Goal: Find specific page/section: Find specific page/section

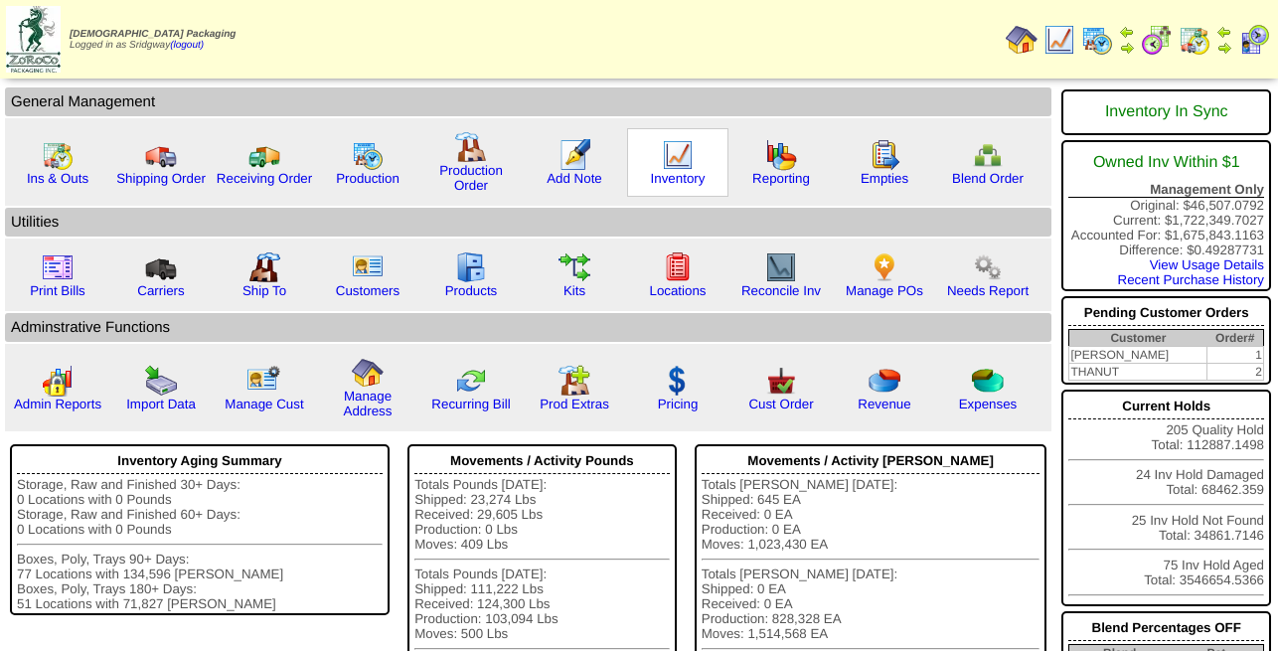
click at [682, 155] on img at bounding box center [678, 155] width 32 height 32
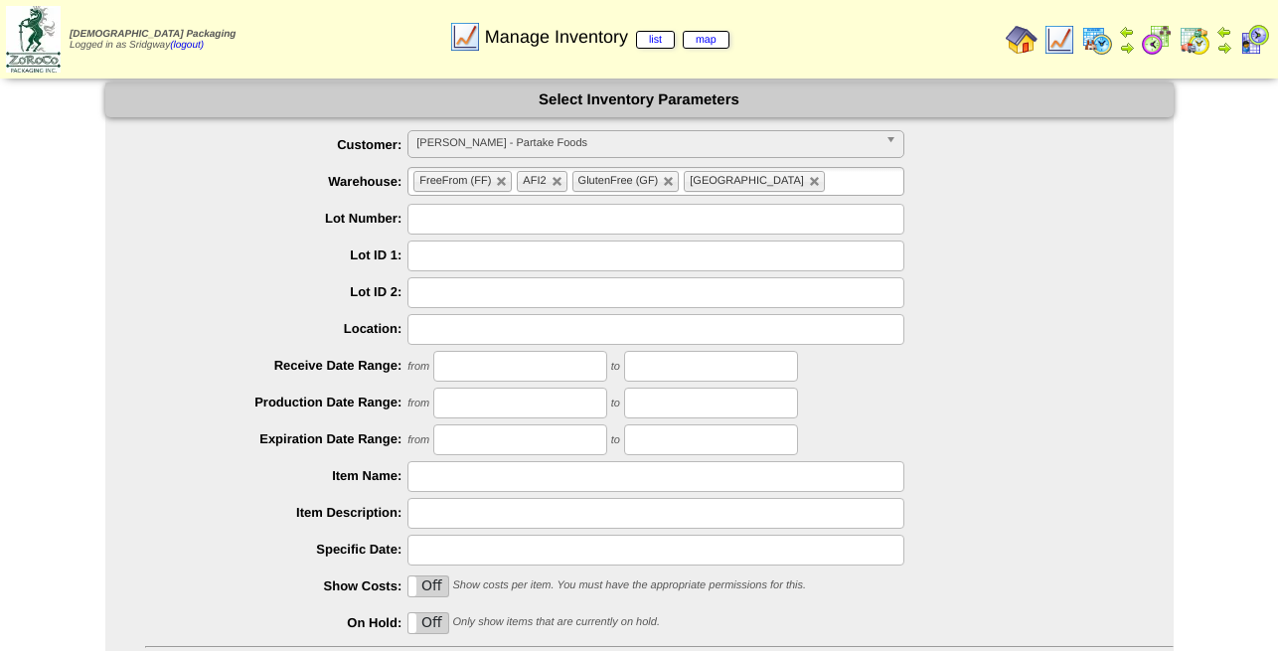
scroll to position [181, 0]
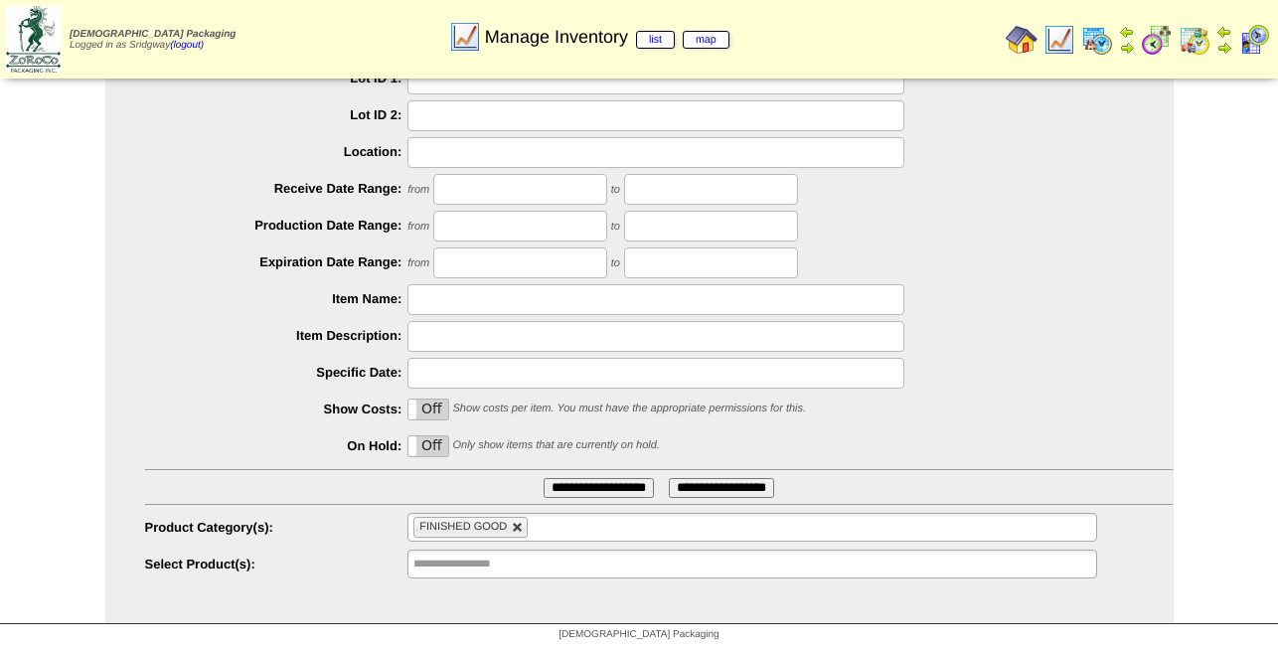
click at [514, 522] on link at bounding box center [518, 528] width 12 height 12
type input "**********"
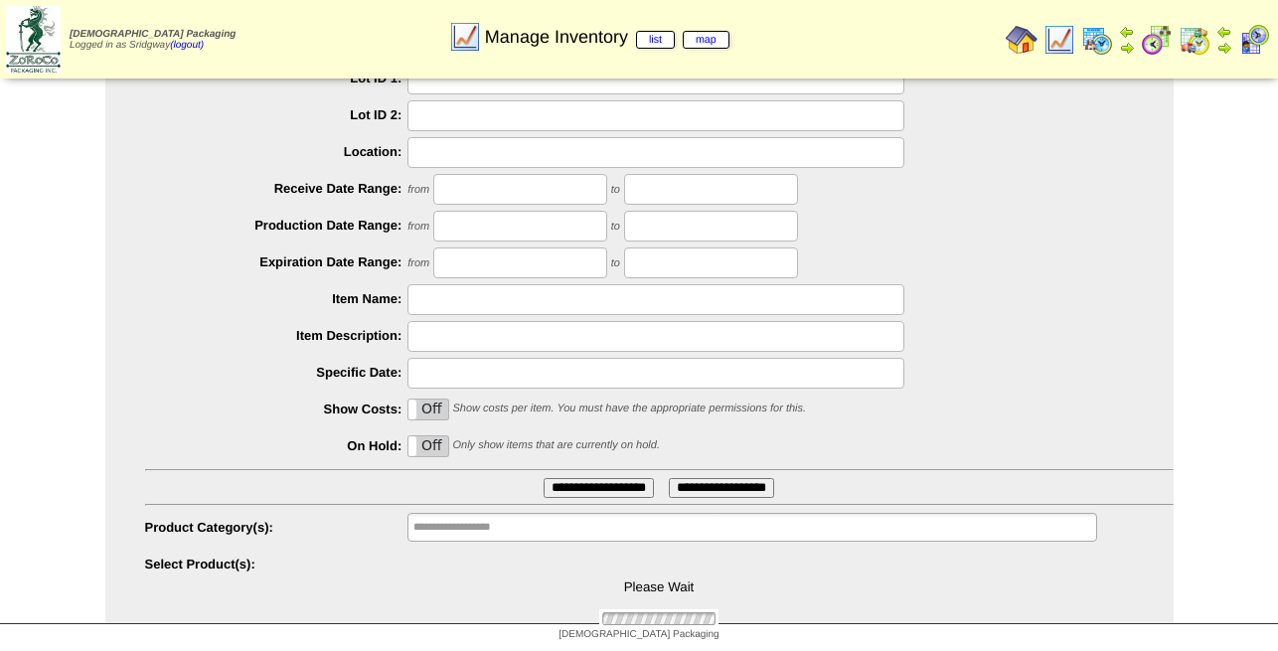
click at [521, 525] on input "**********" at bounding box center [476, 527] width 127 height 25
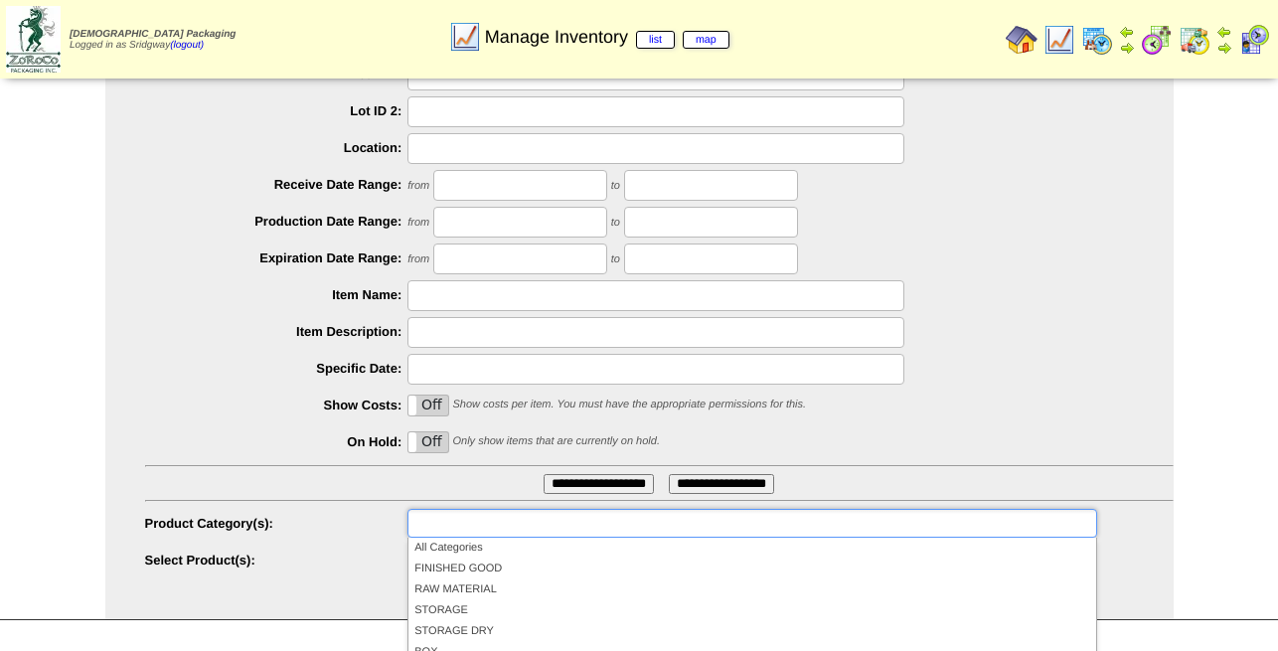
scroll to position [309, 0]
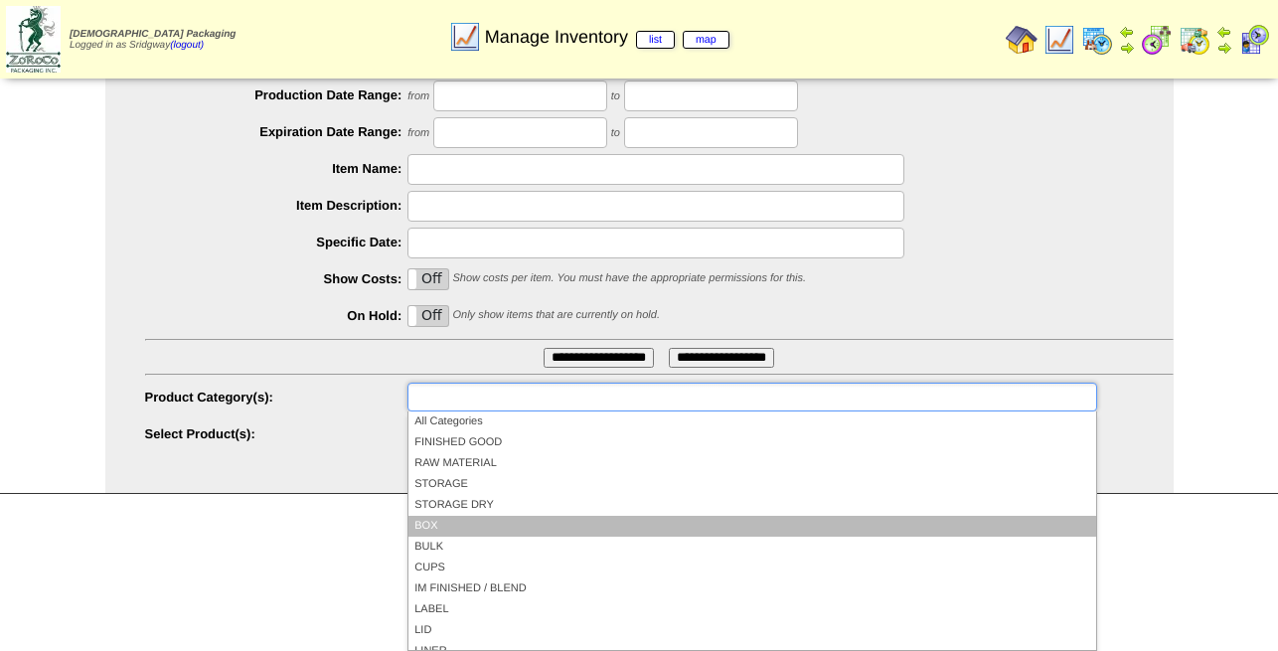
click at [438, 531] on li "BOX" at bounding box center [751, 526] width 687 height 21
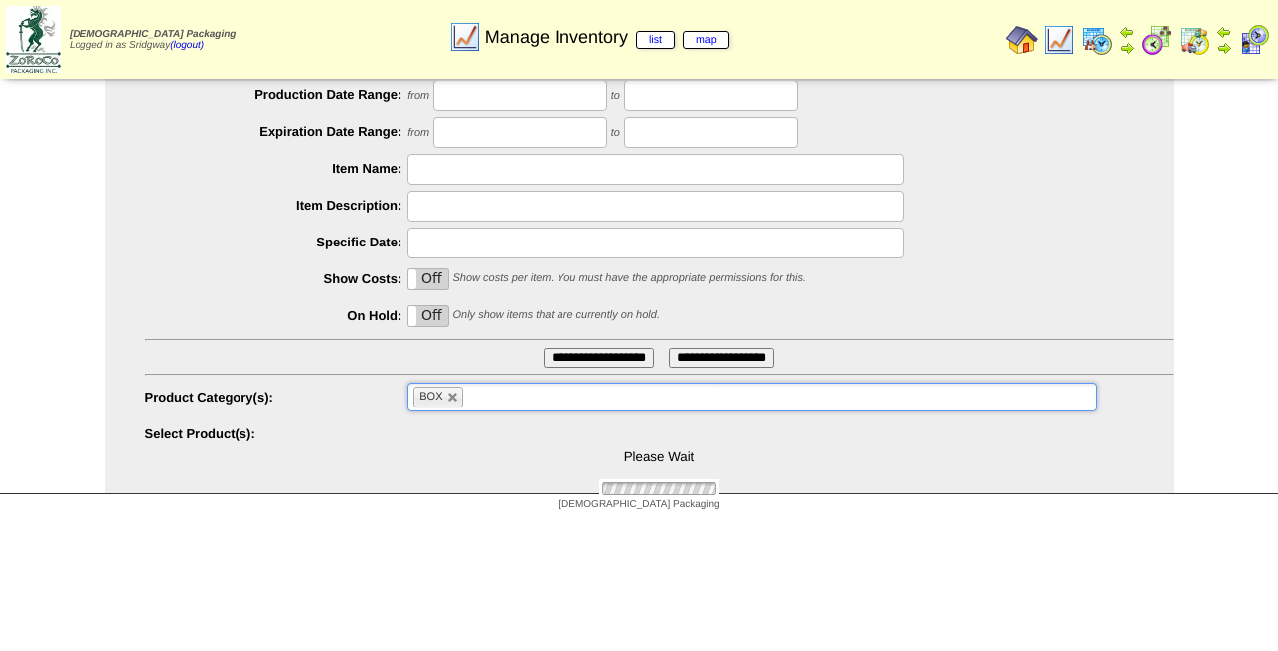
scroll to position [181, 0]
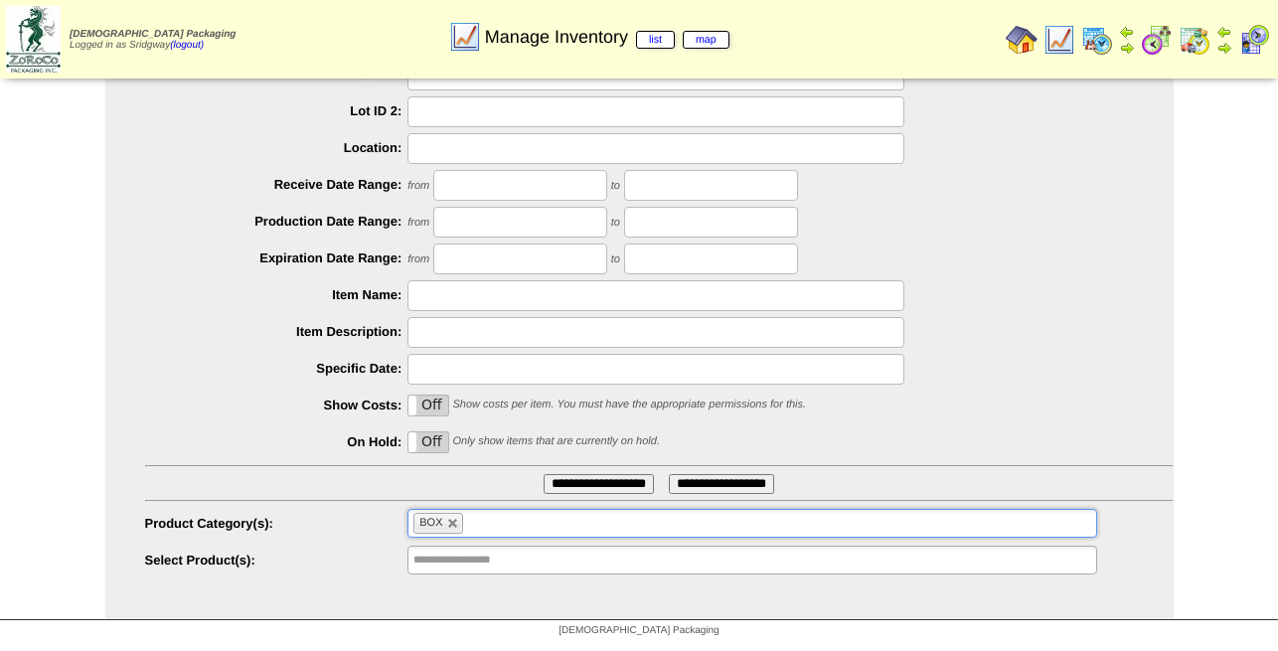
click at [595, 482] on input "**********" at bounding box center [599, 484] width 110 height 20
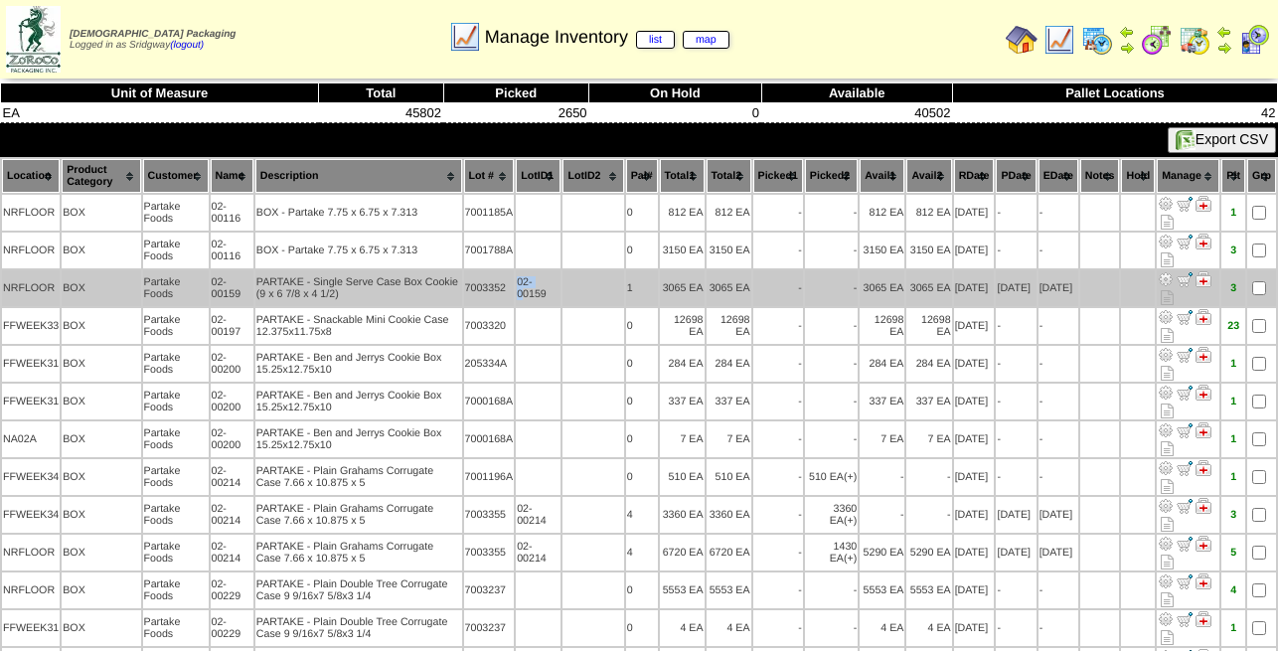
drag, startPoint x: 529, startPoint y: 299, endPoint x: 494, endPoint y: 300, distance: 34.8
click at [494, 300] on tr "NRFLOOR BOX Partake Foods 02-00159 PARTAKE - Single Serve Case Box Cookie (9 x …" at bounding box center [639, 288] width 1274 height 36
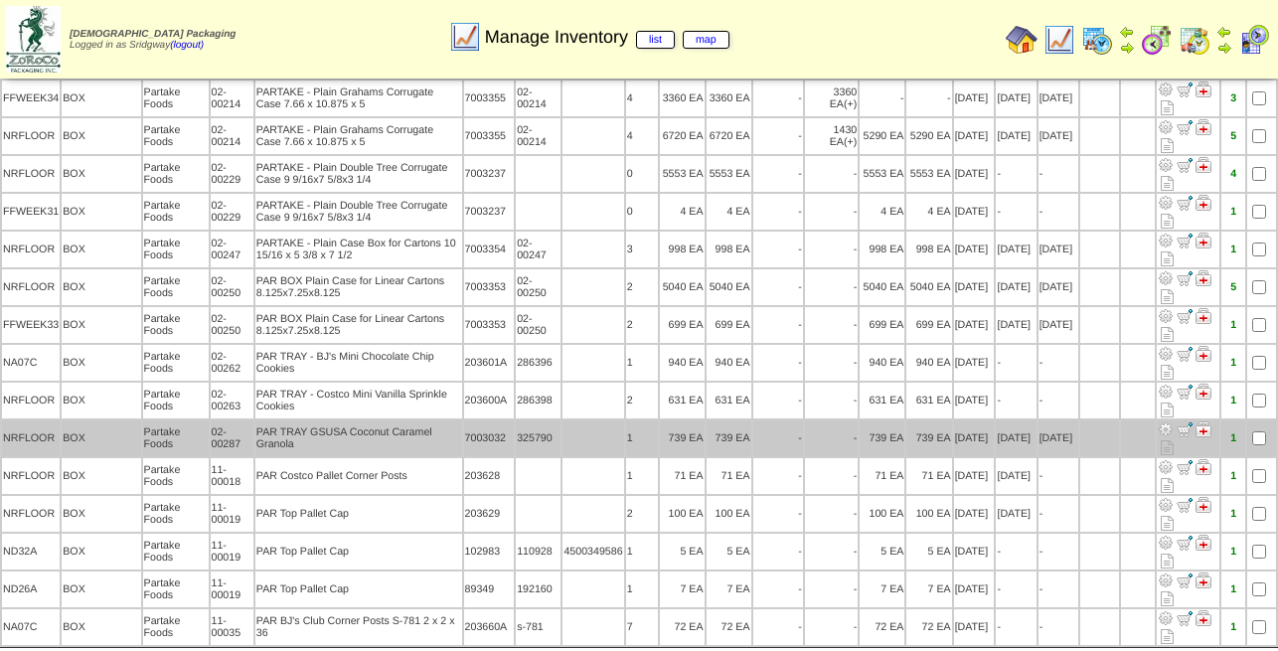
scroll to position [435, 0]
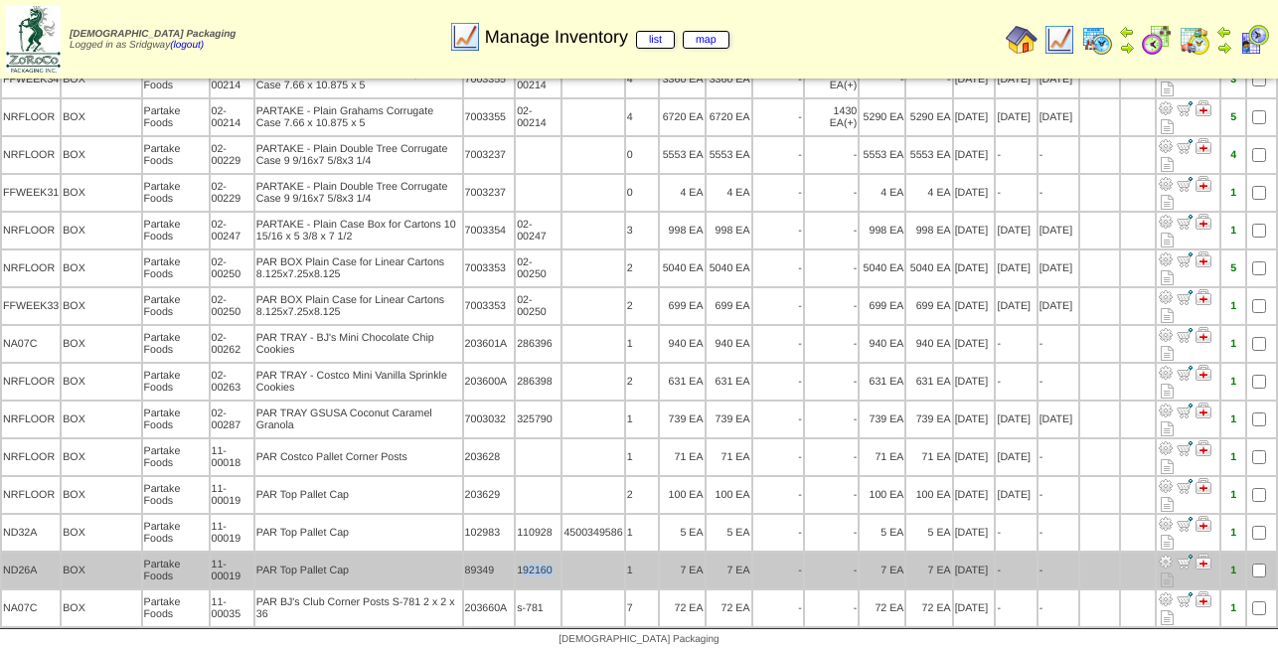
drag, startPoint x: 548, startPoint y: 569, endPoint x: 511, endPoint y: 574, distance: 37.1
click at [516, 574] on td "192160" at bounding box center [538, 571] width 45 height 36
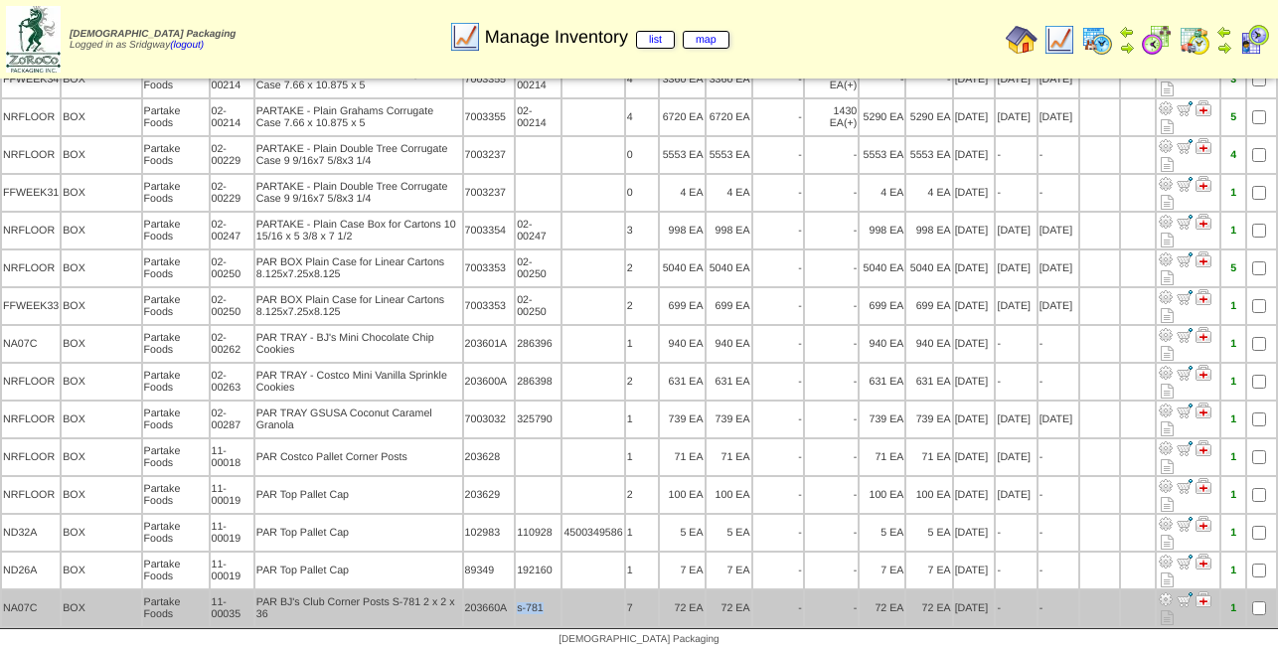
drag, startPoint x: 538, startPoint y: 602, endPoint x: 507, endPoint y: 604, distance: 30.9
click at [516, 604] on td "s-781" at bounding box center [538, 608] width 45 height 36
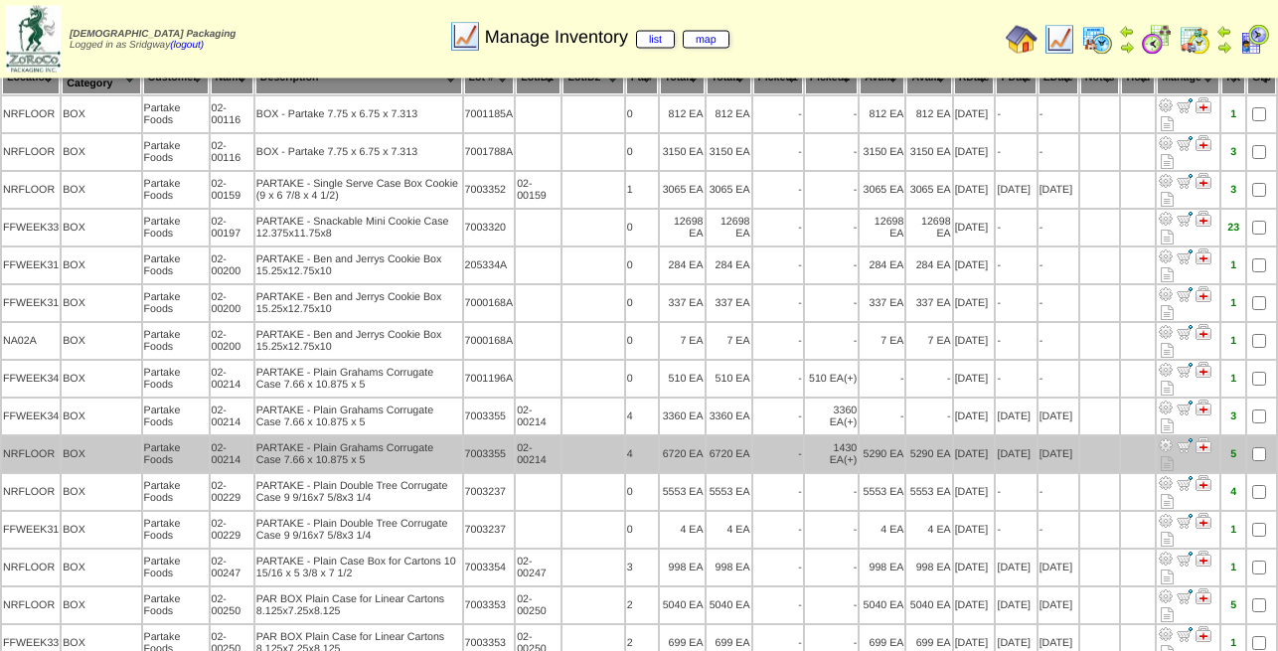
scroll to position [101, 0]
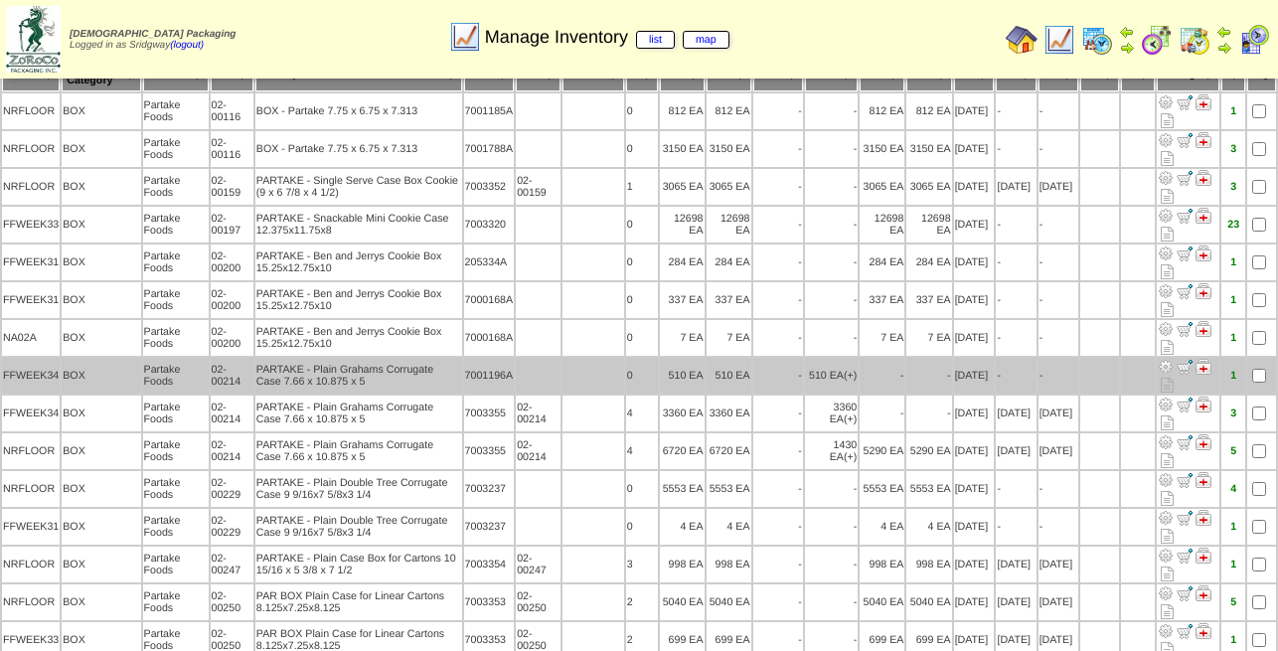
click at [468, 377] on td "7001196A" at bounding box center [489, 376] width 51 height 36
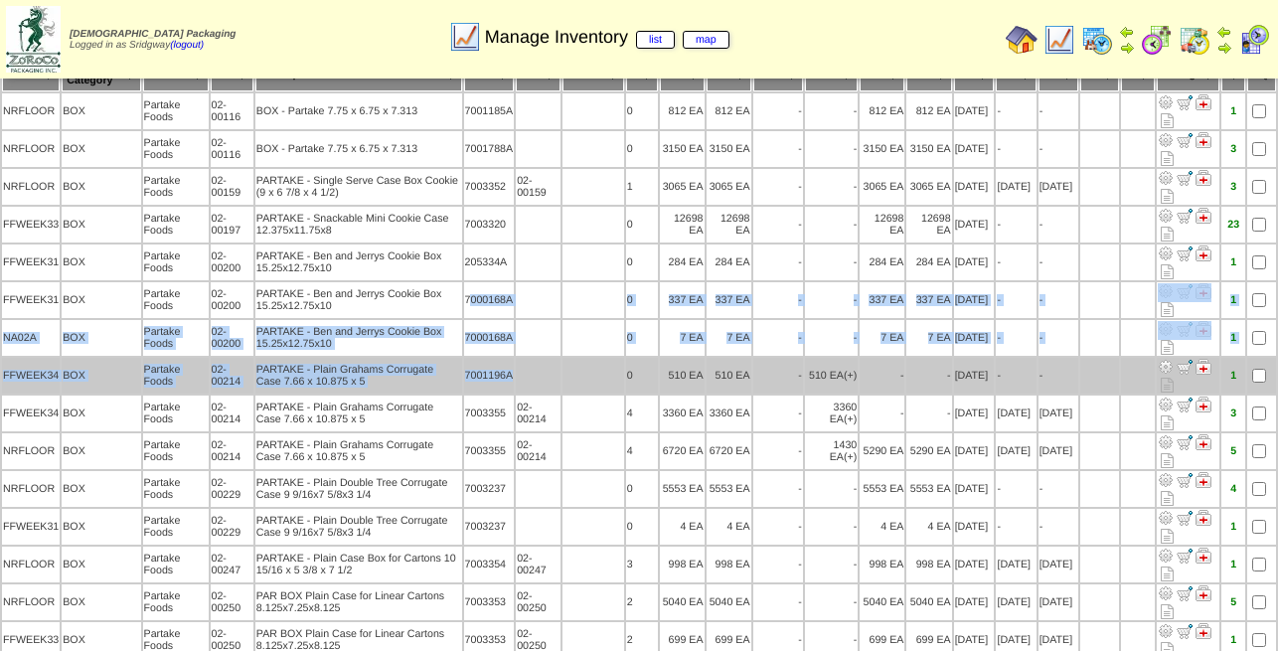
drag, startPoint x: 461, startPoint y: 303, endPoint x: 503, endPoint y: 375, distance: 82.8
click at [503, 375] on tbody "NRFLOOR BOX Partake Foods 02-00116 BOX - Partake 7.75 x 6.75 x 7.313 7001185A 0…" at bounding box center [639, 526] width 1274 height 867
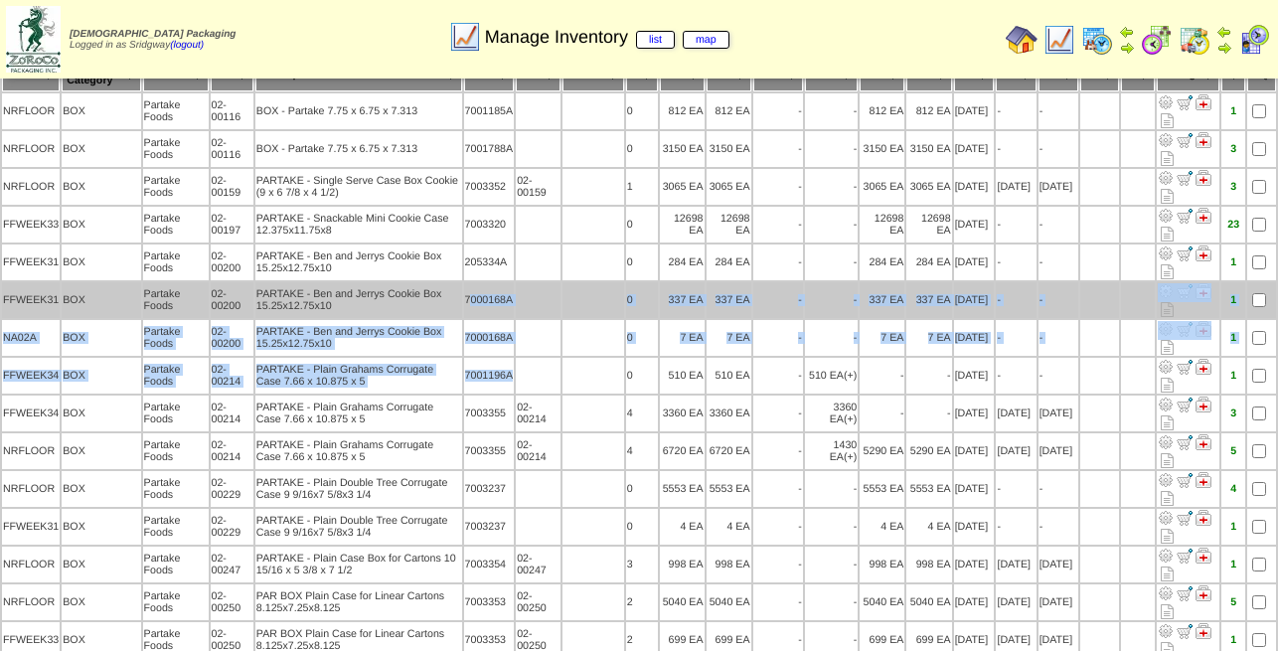
click at [469, 290] on td "7000168A" at bounding box center [489, 300] width 51 height 36
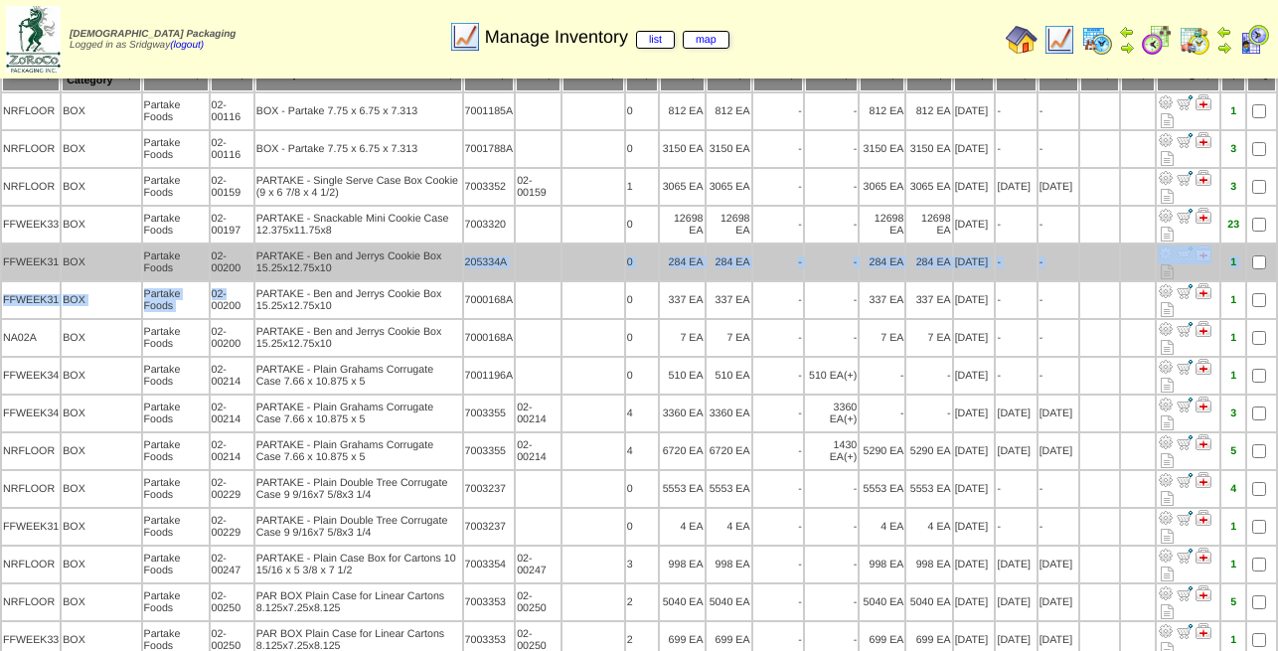
drag, startPoint x: 224, startPoint y: 305, endPoint x: 398, endPoint y: 279, distance: 175.8
click at [398, 279] on tbody "NRFLOOR BOX Partake Foods 02-00116 BOX - Partake 7.75 x 6.75 x 7.313 7001185A 0…" at bounding box center [639, 526] width 1274 height 867
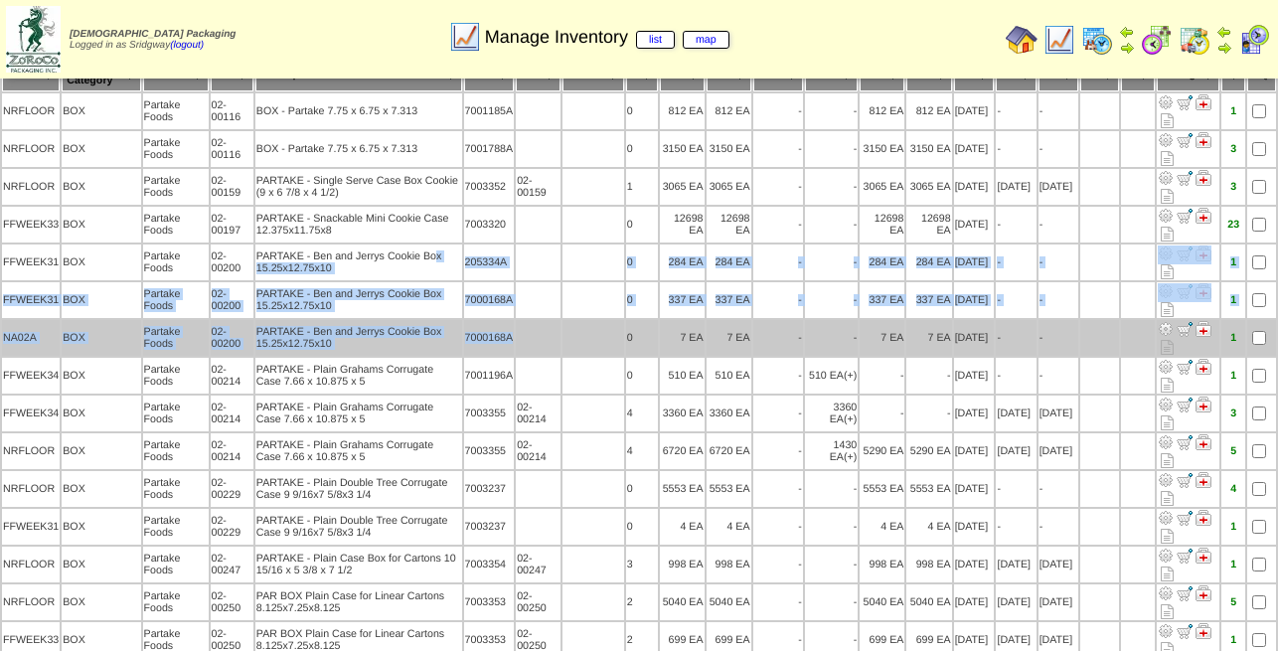
drag, startPoint x: 440, startPoint y: 248, endPoint x: 527, endPoint y: 349, distance: 132.5
click at [527, 349] on tbody "NRFLOOR BOX Partake Foods 02-00116 BOX - Partake 7.75 x 6.75 x 7.313 7001185A 0…" at bounding box center [639, 526] width 1274 height 867
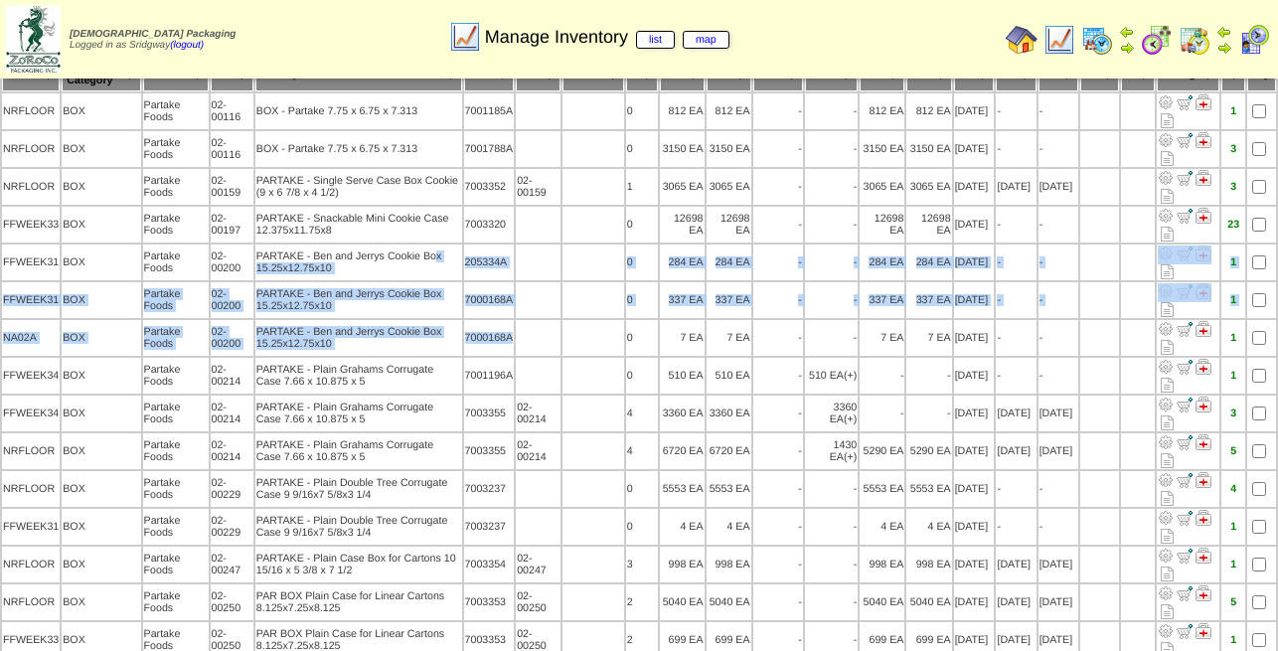
scroll to position [0, 0]
